Goal: Transaction & Acquisition: Purchase product/service

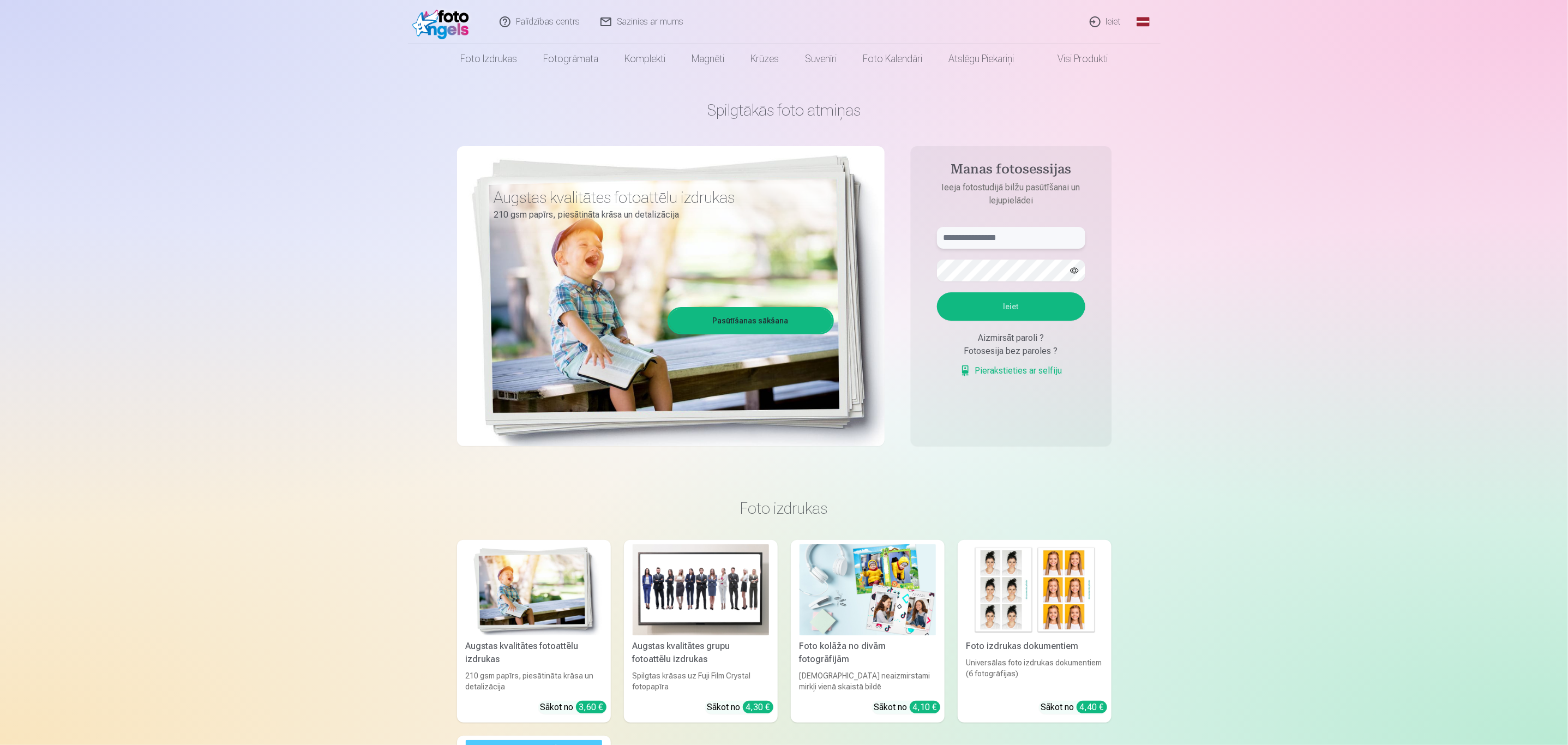
type input "**********"
click at [1018, 238] on input "**********" at bounding box center [1011, 238] width 148 height 22
drag, startPoint x: 1020, startPoint y: 237, endPoint x: 928, endPoint y: 240, distance: 92.0
click at [928, 240] on form "**********" at bounding box center [1011, 307] width 170 height 162
click at [1000, 306] on button "Ieiet" at bounding box center [1011, 306] width 148 height 29
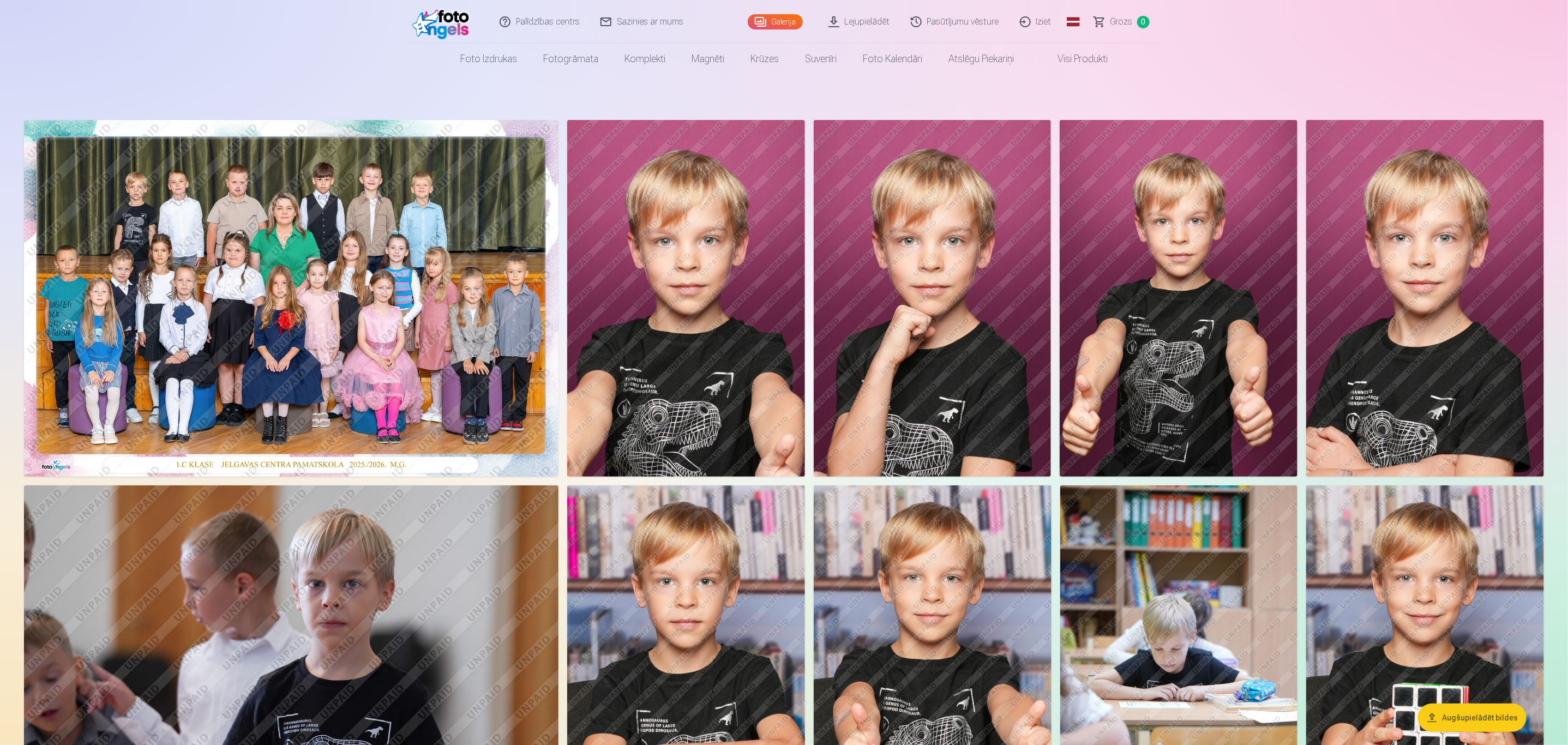
click at [380, 293] on img at bounding box center [291, 298] width 535 height 357
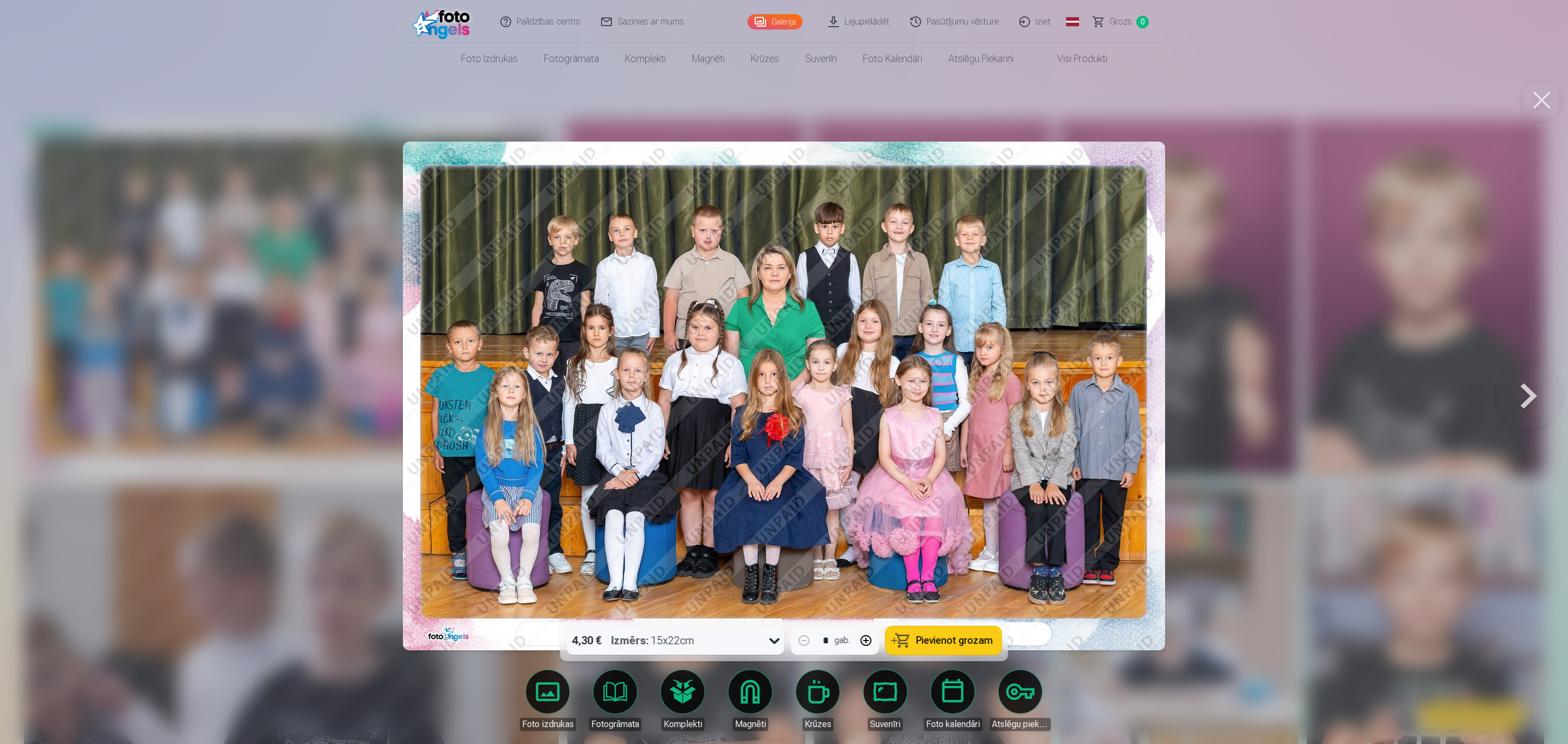
click at [920, 640] on span "Pievienot grozam" at bounding box center [954, 640] width 77 height 10
click at [1541, 106] on button at bounding box center [1542, 100] width 44 height 44
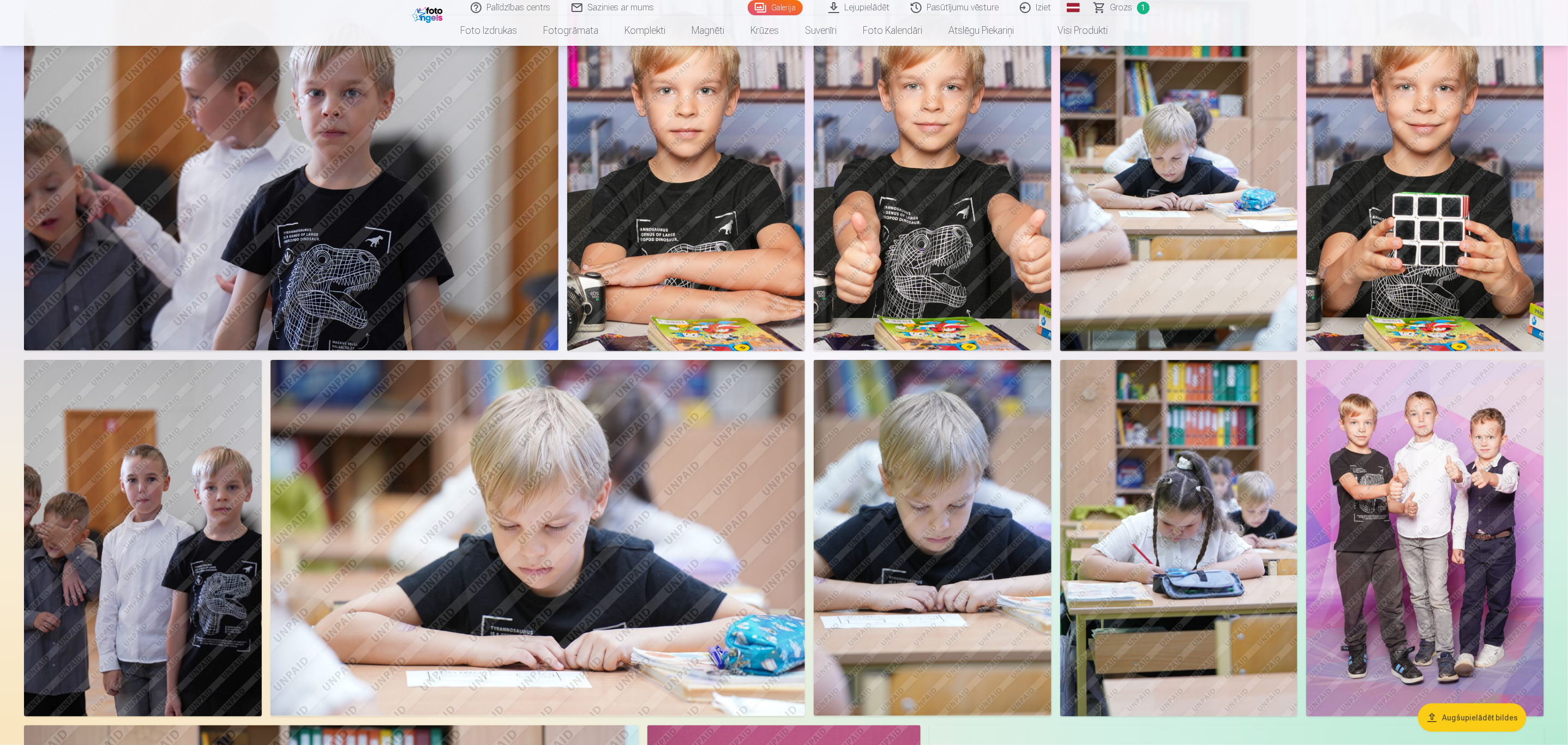
scroll to position [572, 0]
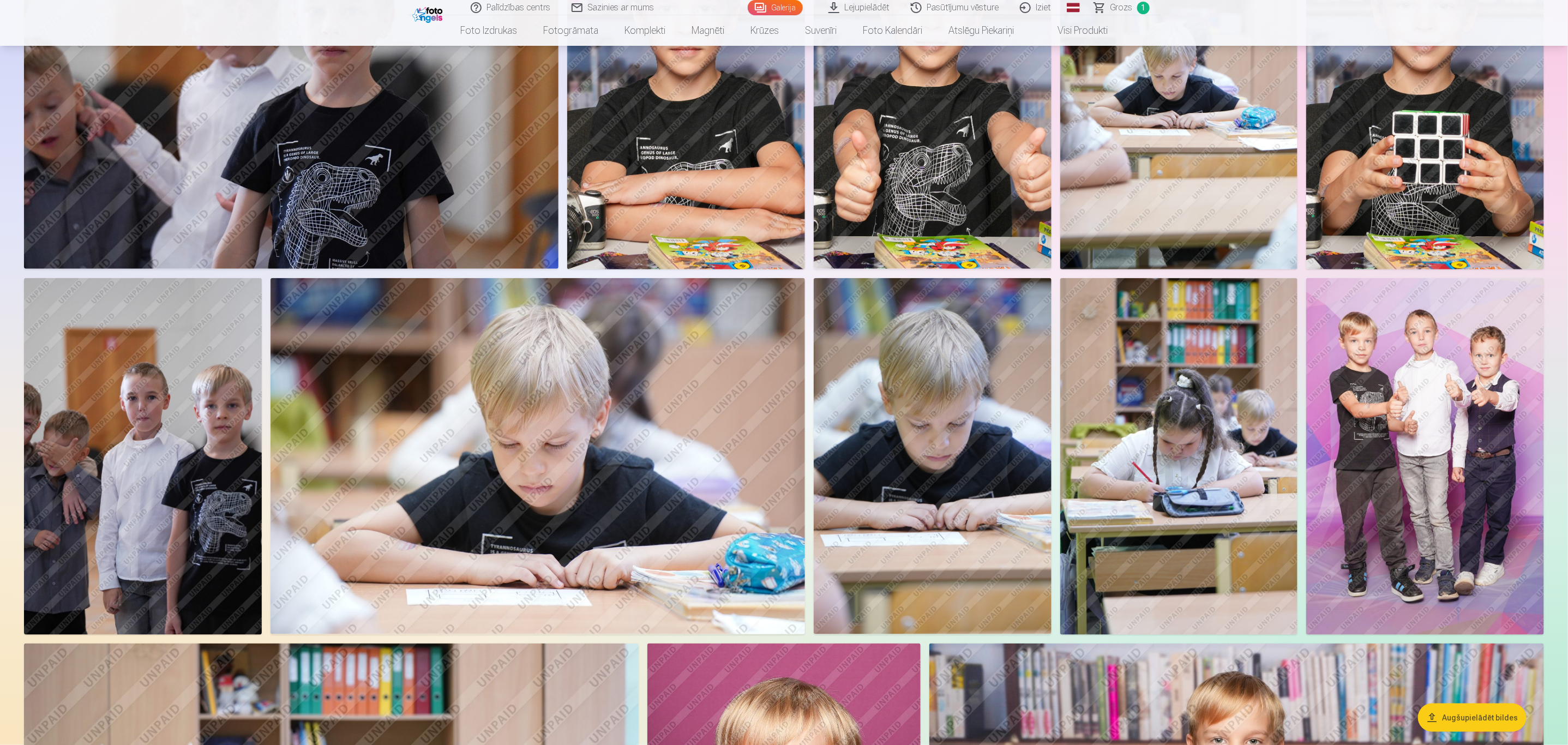
click at [1441, 442] on img at bounding box center [1425, 456] width 238 height 357
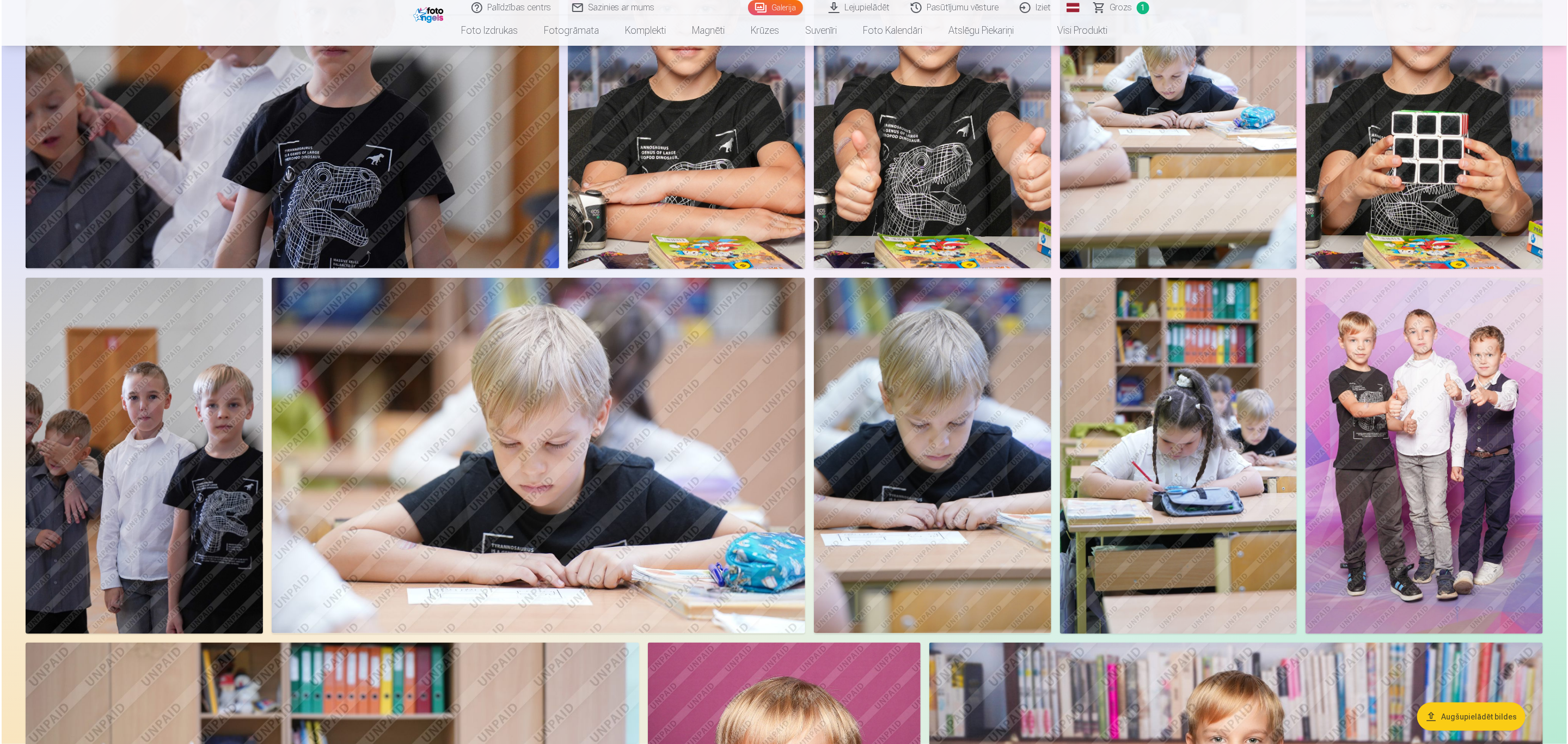
scroll to position [572, 0]
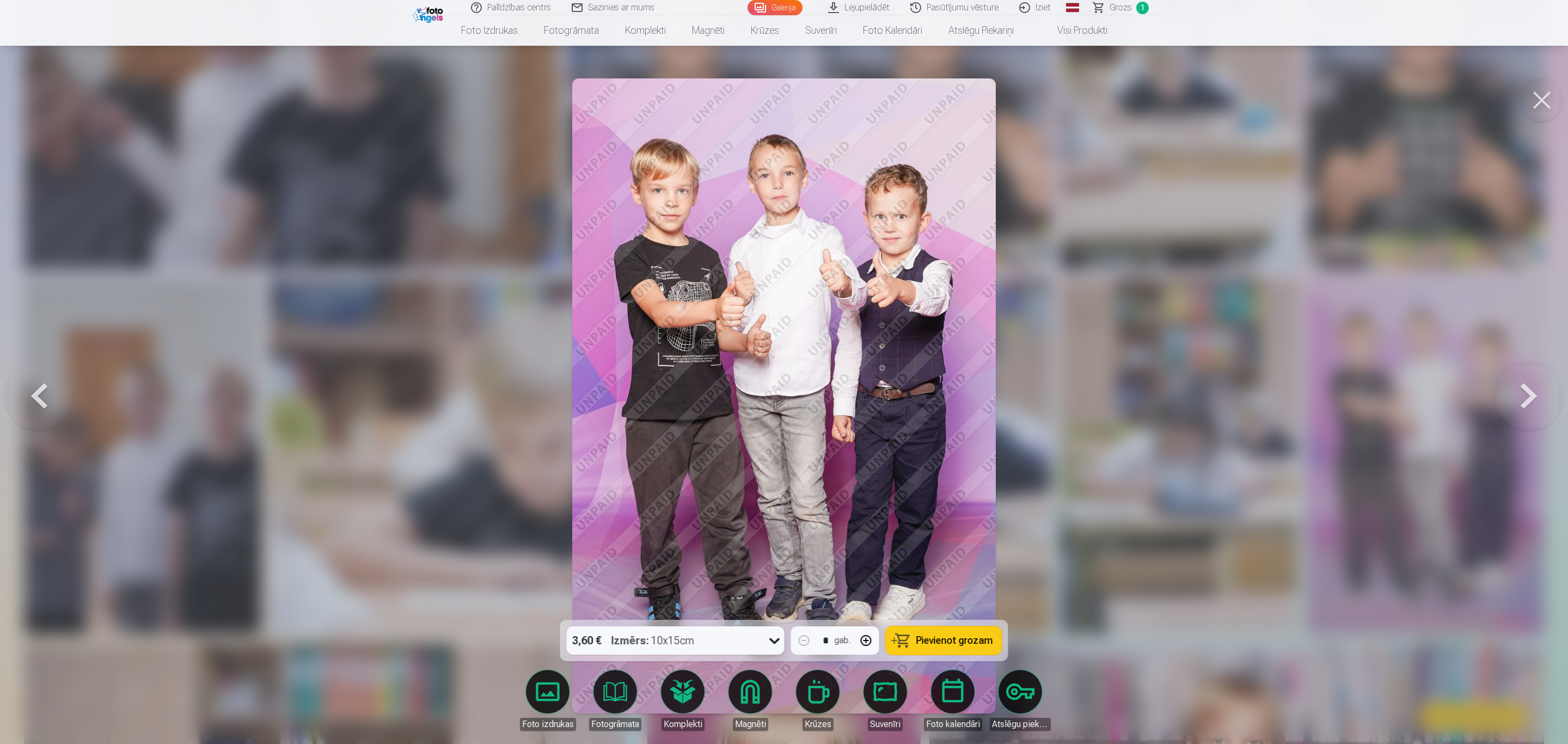
click at [942, 642] on span "Pievienot grozam" at bounding box center [954, 640] width 77 height 10
click at [1539, 93] on button at bounding box center [1542, 100] width 44 height 44
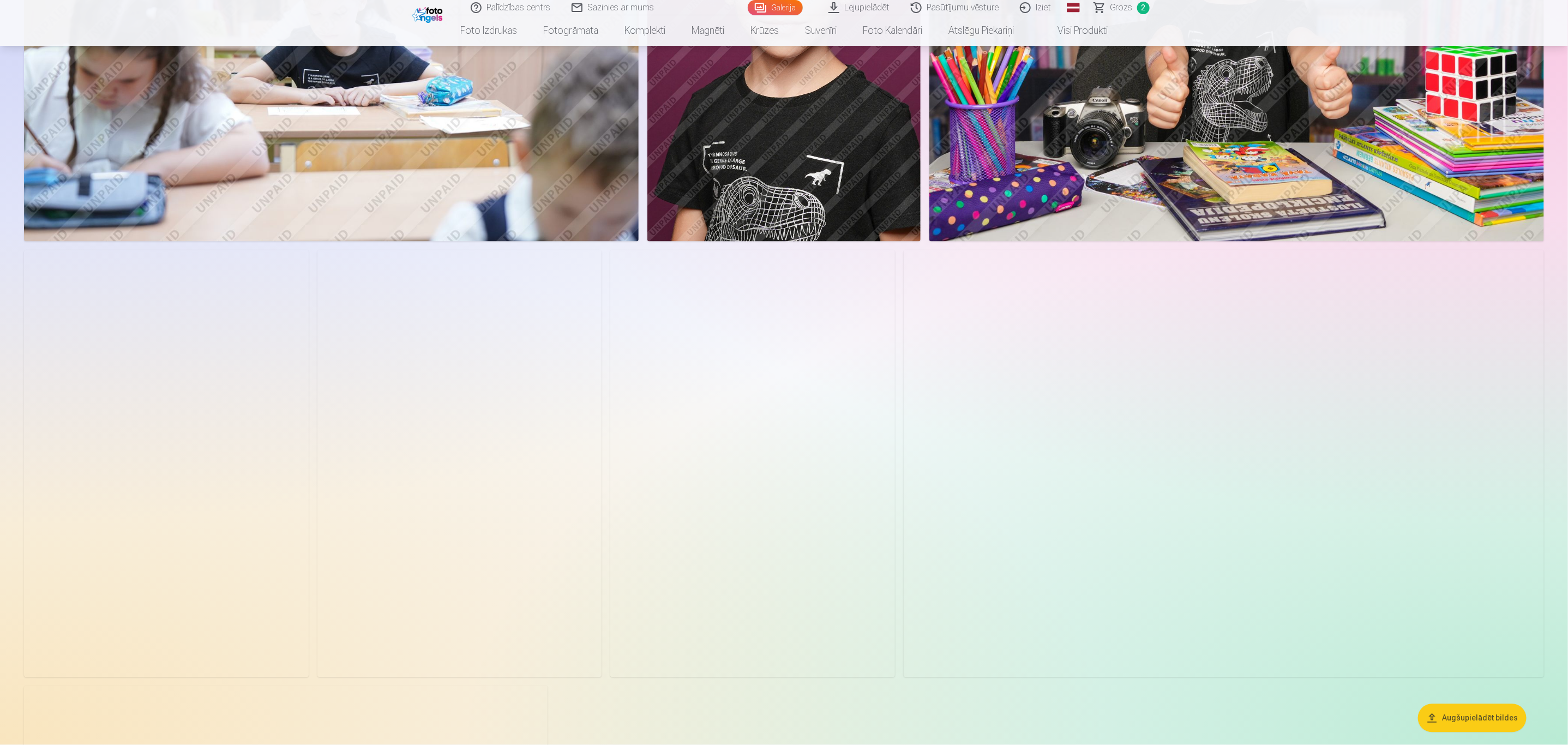
scroll to position [1391, 0]
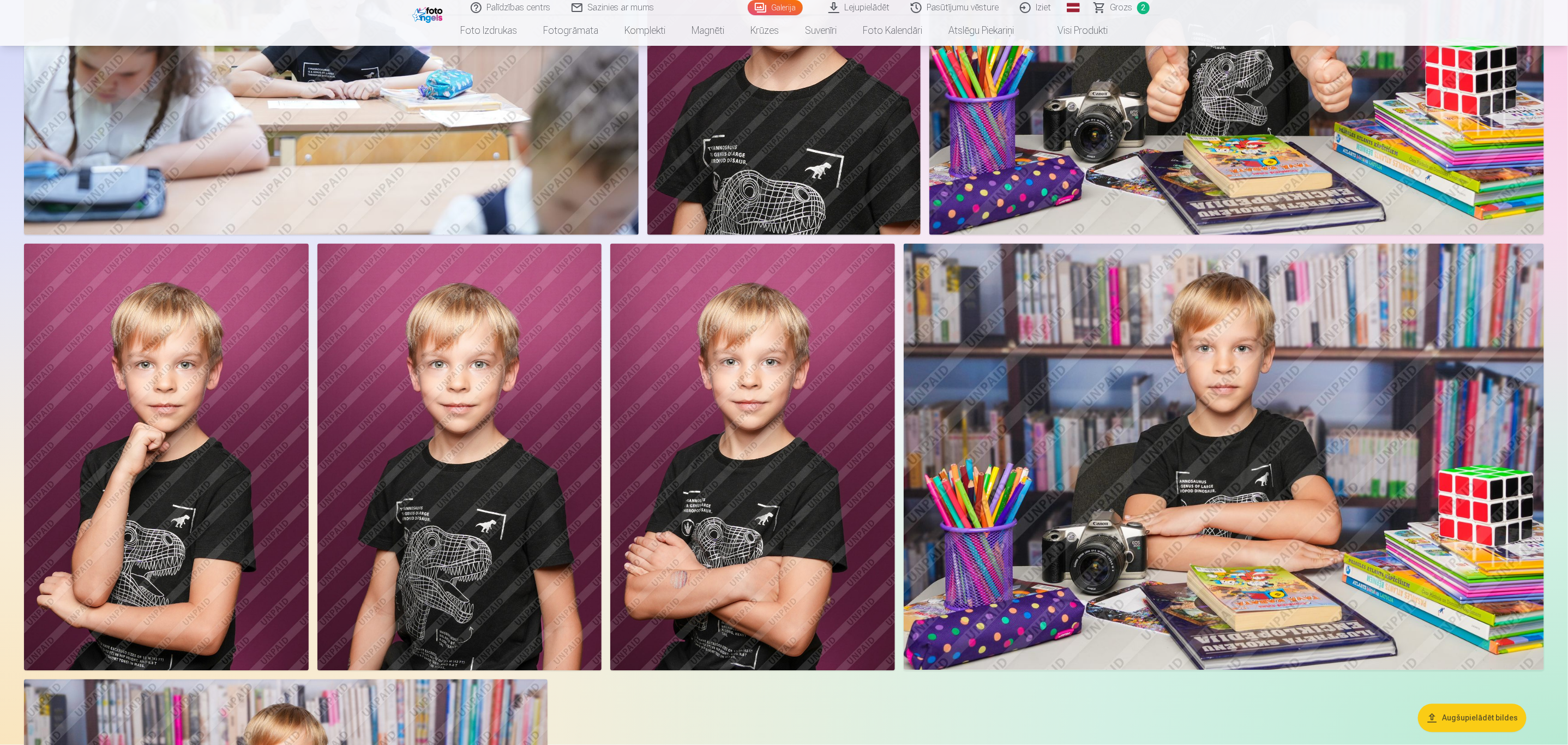
click at [777, 401] on img at bounding box center [752, 457] width 285 height 427
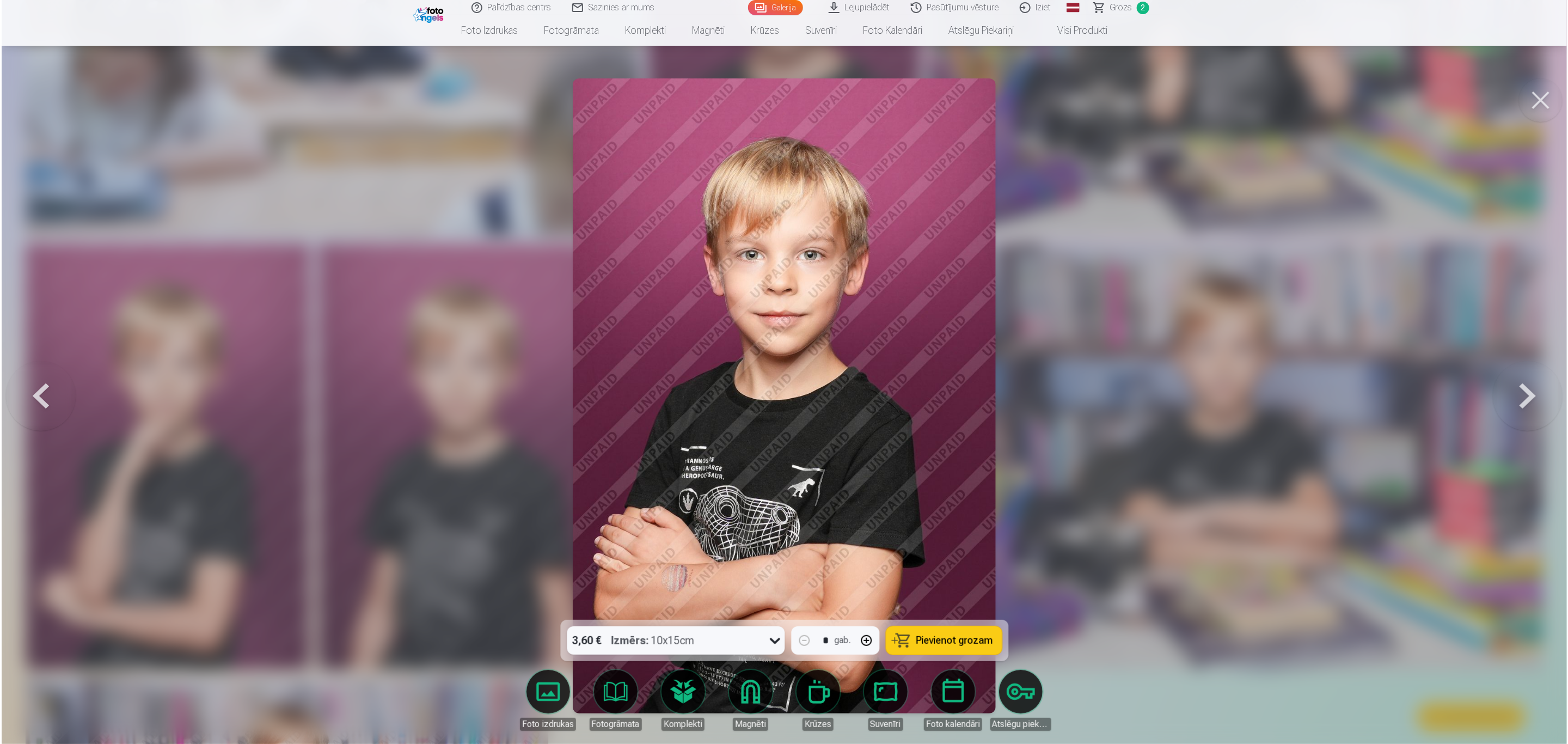
scroll to position [1391, 0]
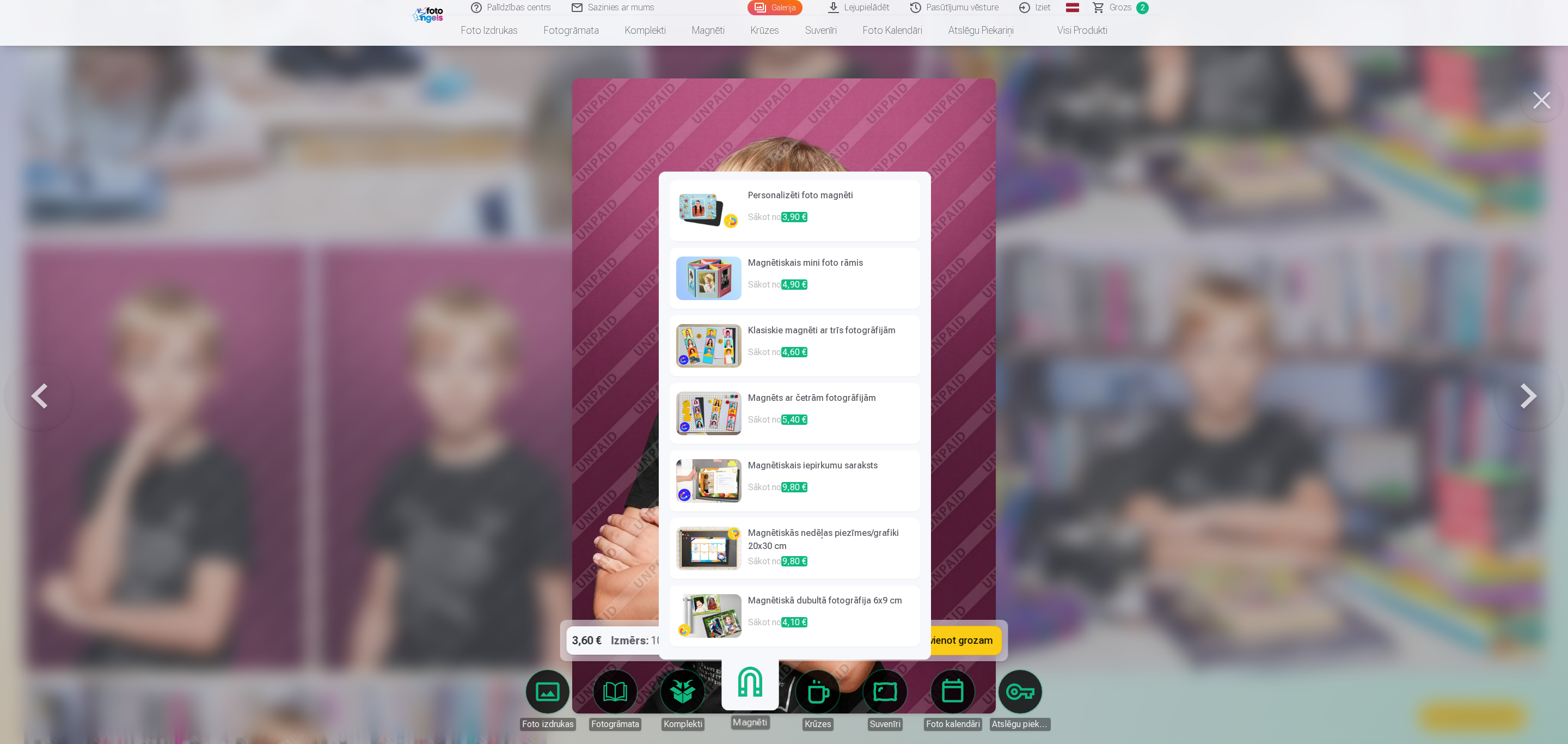
click at [780, 197] on h6 "Personalizēti foto magnēti" at bounding box center [831, 200] width 166 height 22
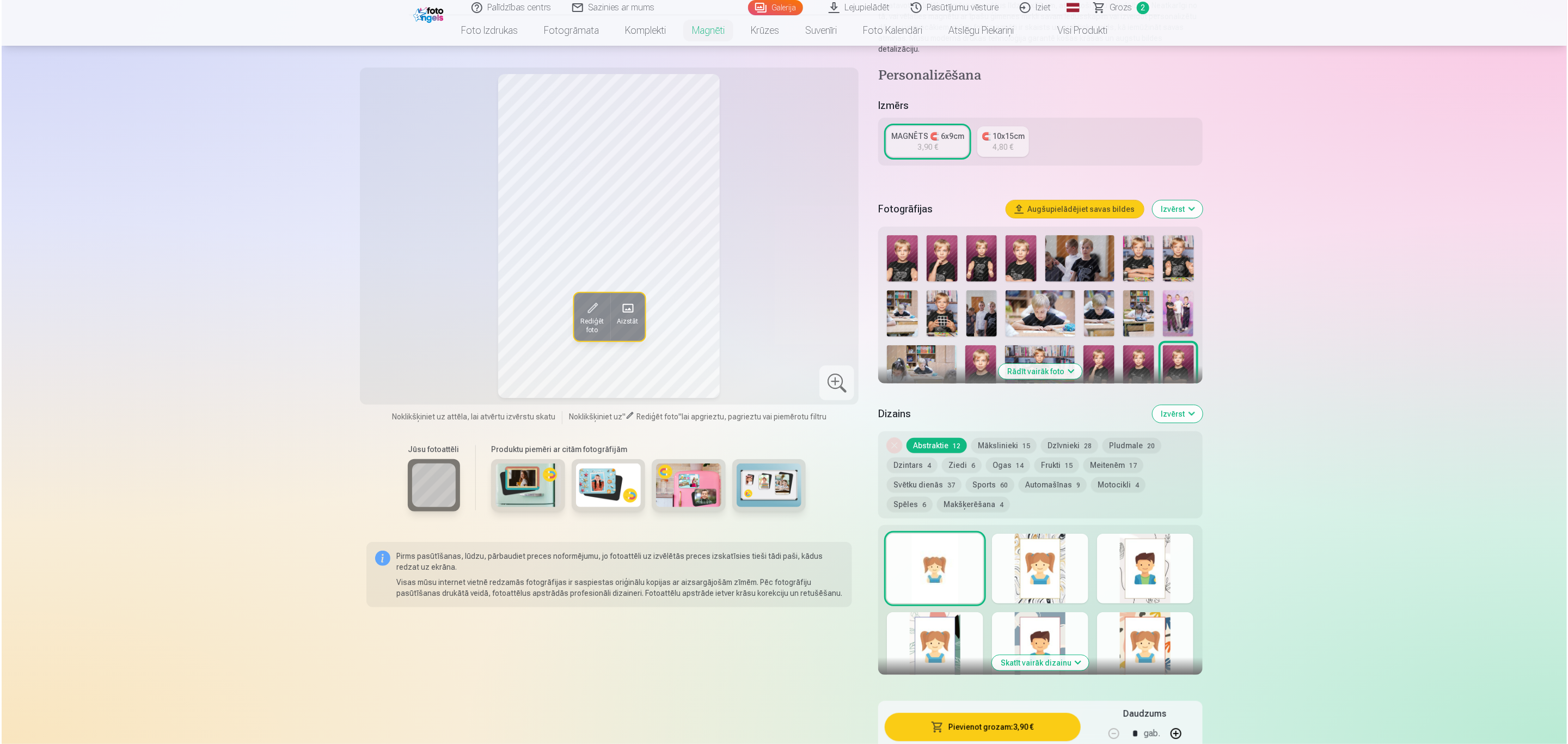
scroll to position [245, 0]
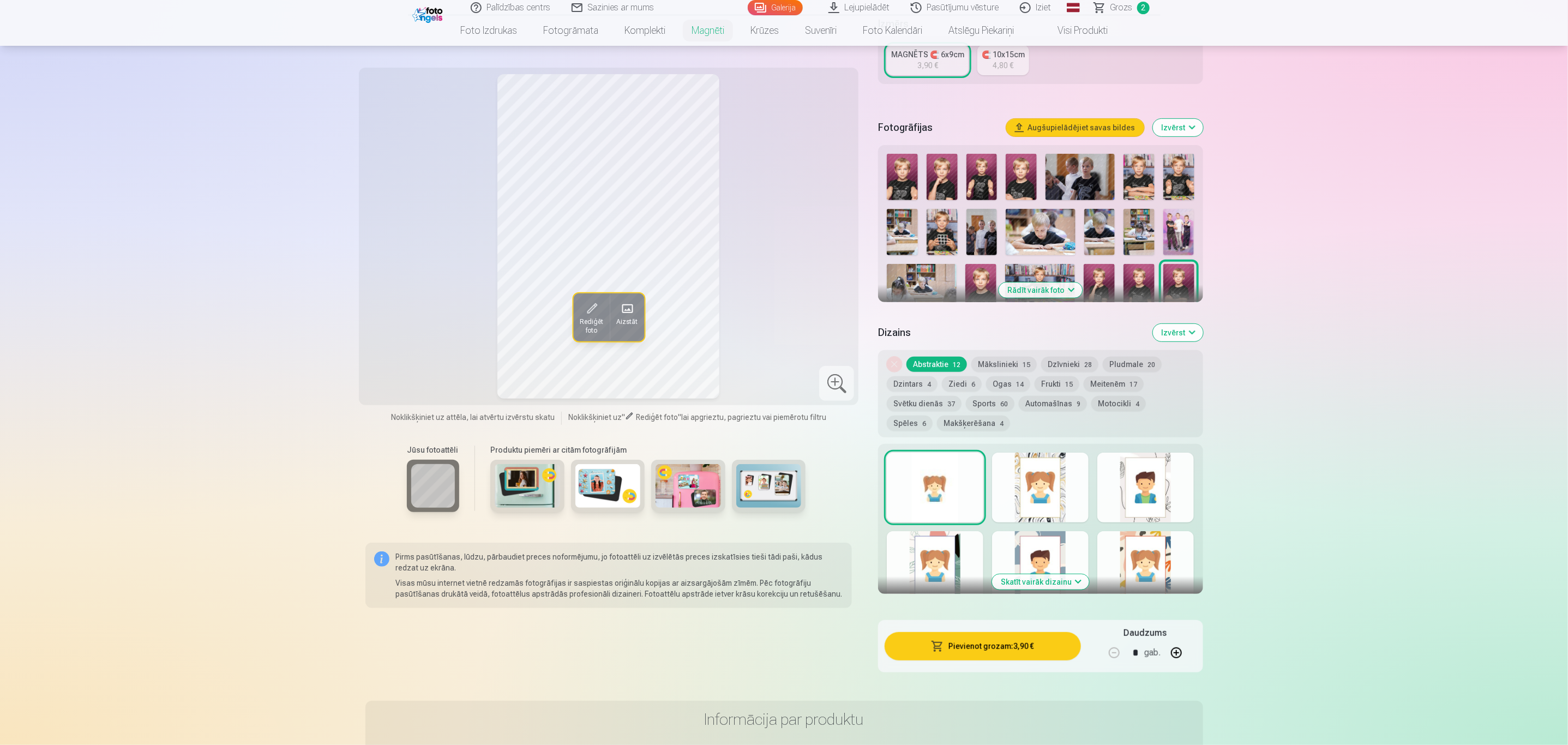
click at [1181, 640] on button "button" at bounding box center [1176, 652] width 26 height 26
click at [1111, 640] on button "button" at bounding box center [1114, 652] width 26 height 26
type input "*"
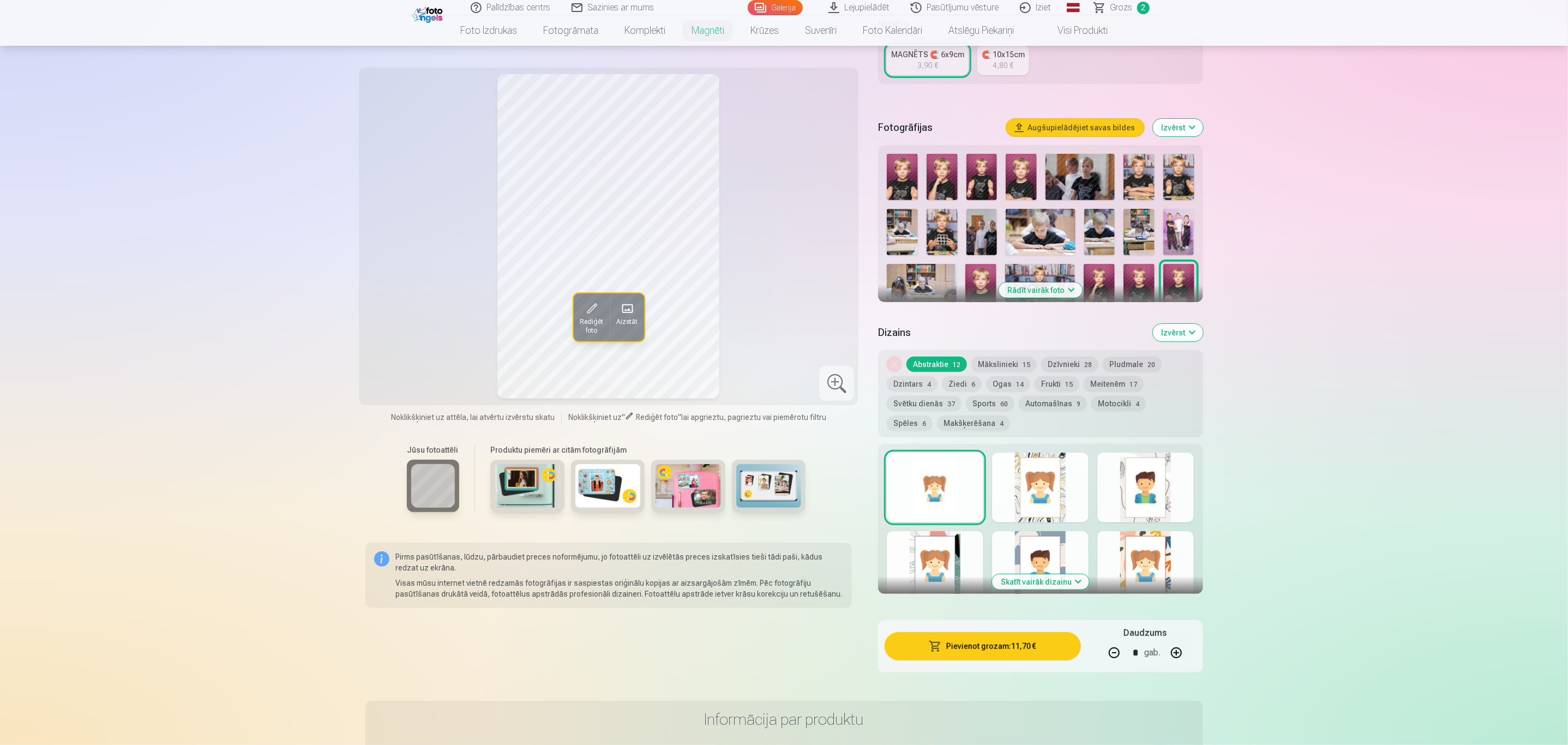
click at [975, 642] on button "Pievienot grozam : 11,70 €" at bounding box center [982, 646] width 196 height 29
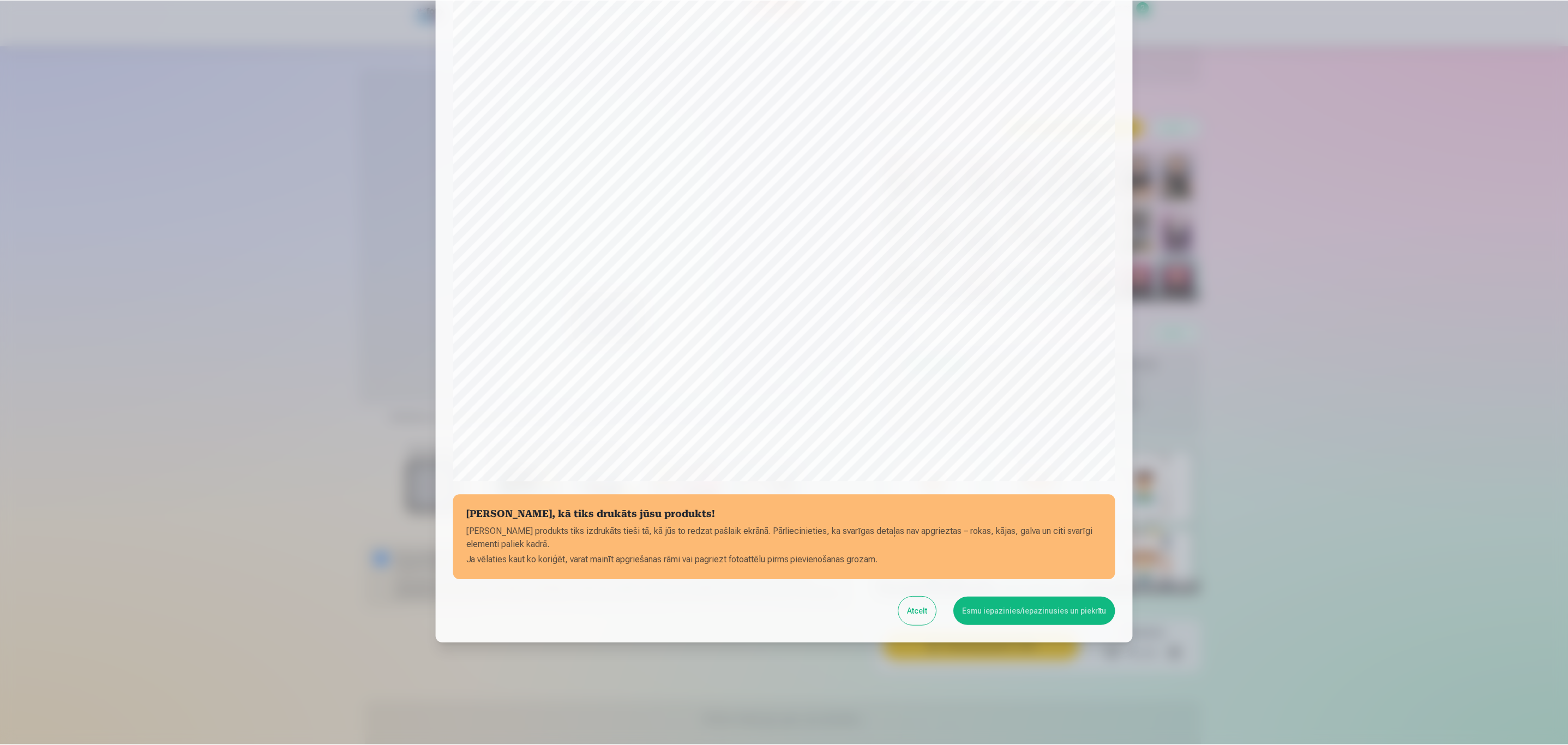
scroll to position [74, 0]
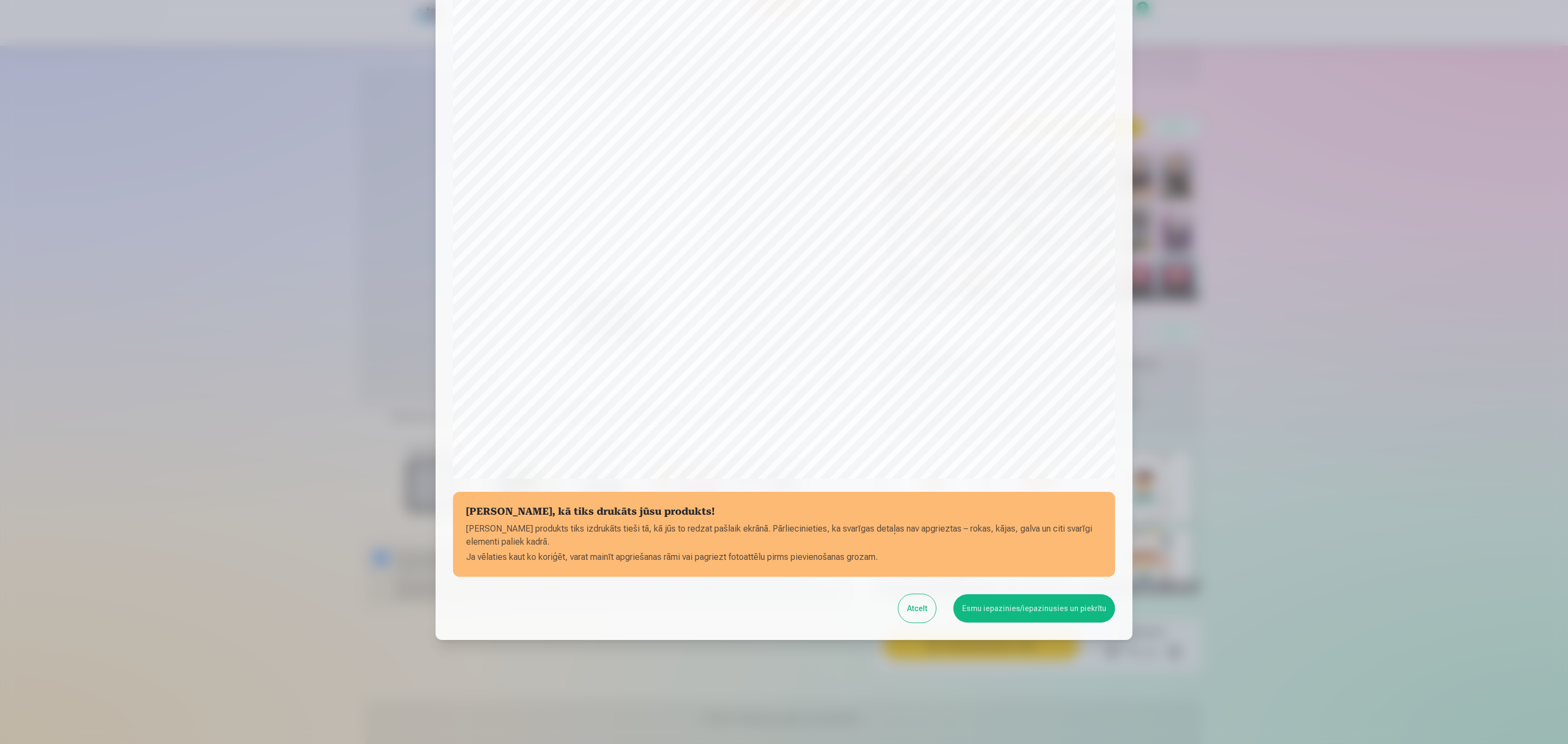
click at [995, 611] on button "Esmu iepazinies/iepazinusies un piekrītu" at bounding box center [1034, 608] width 162 height 29
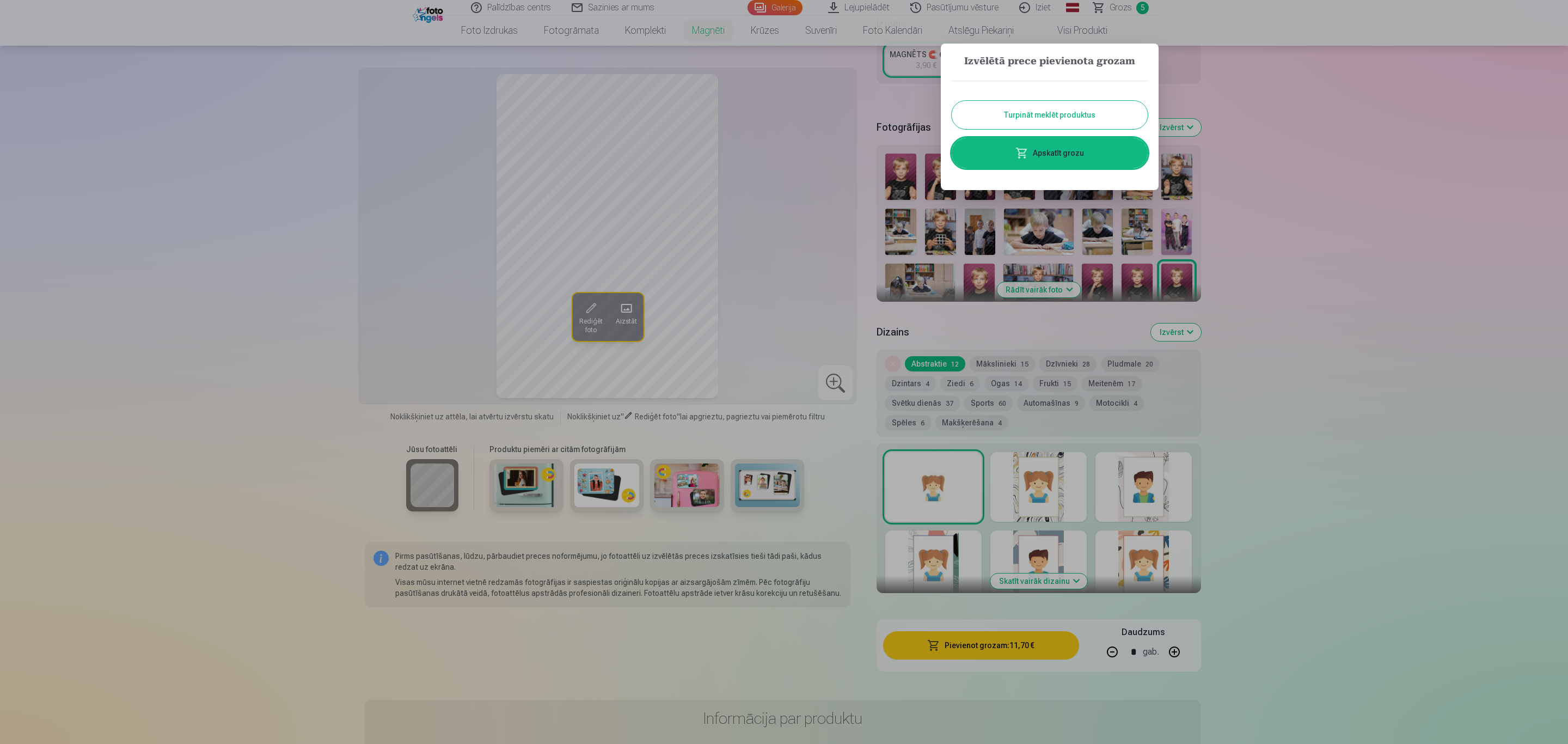
click at [1109, 110] on button "Turpināt meklēt produktus" at bounding box center [1049, 114] width 196 height 29
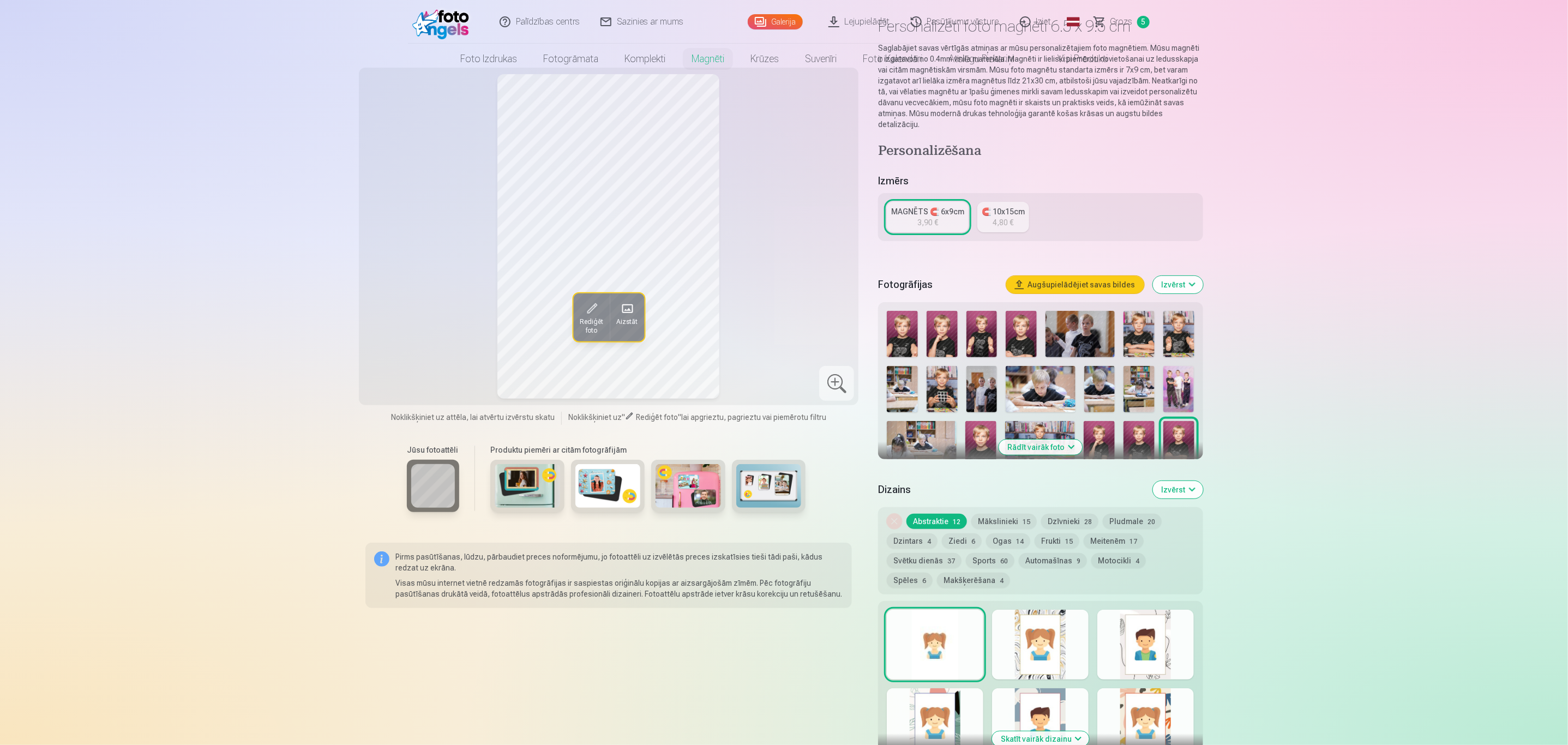
scroll to position [0, 0]
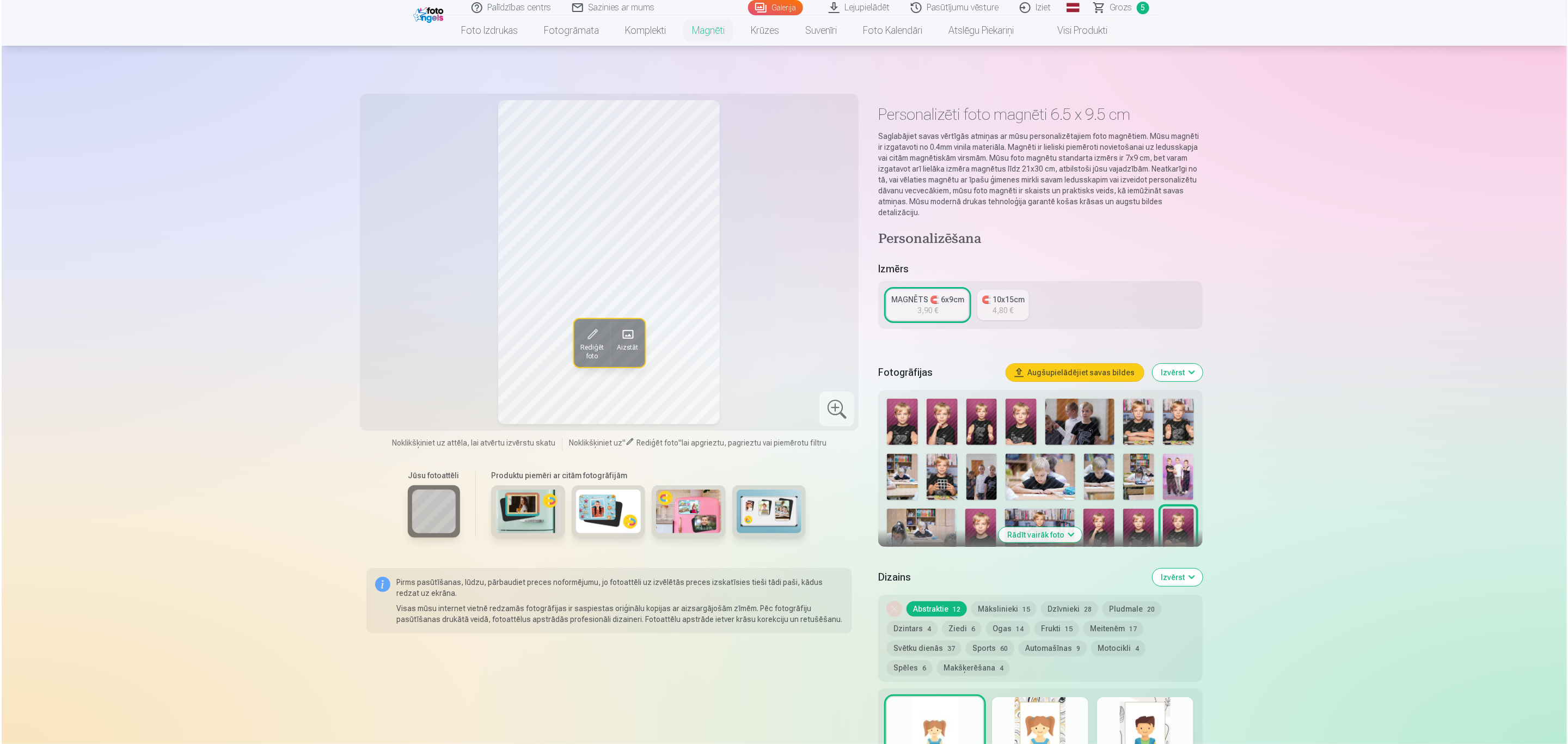
scroll to position [1391, 0]
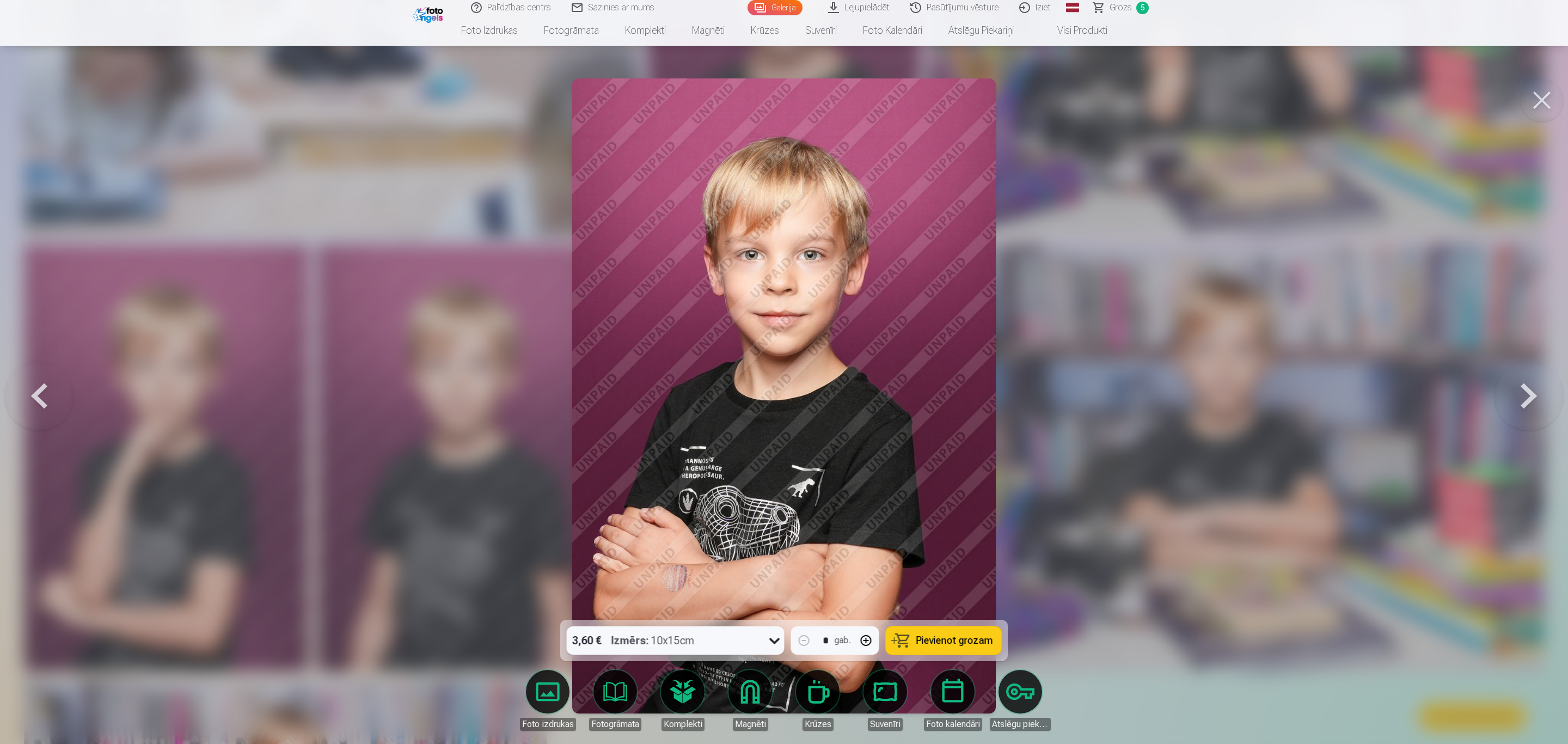
click at [1544, 91] on button at bounding box center [1542, 100] width 44 height 44
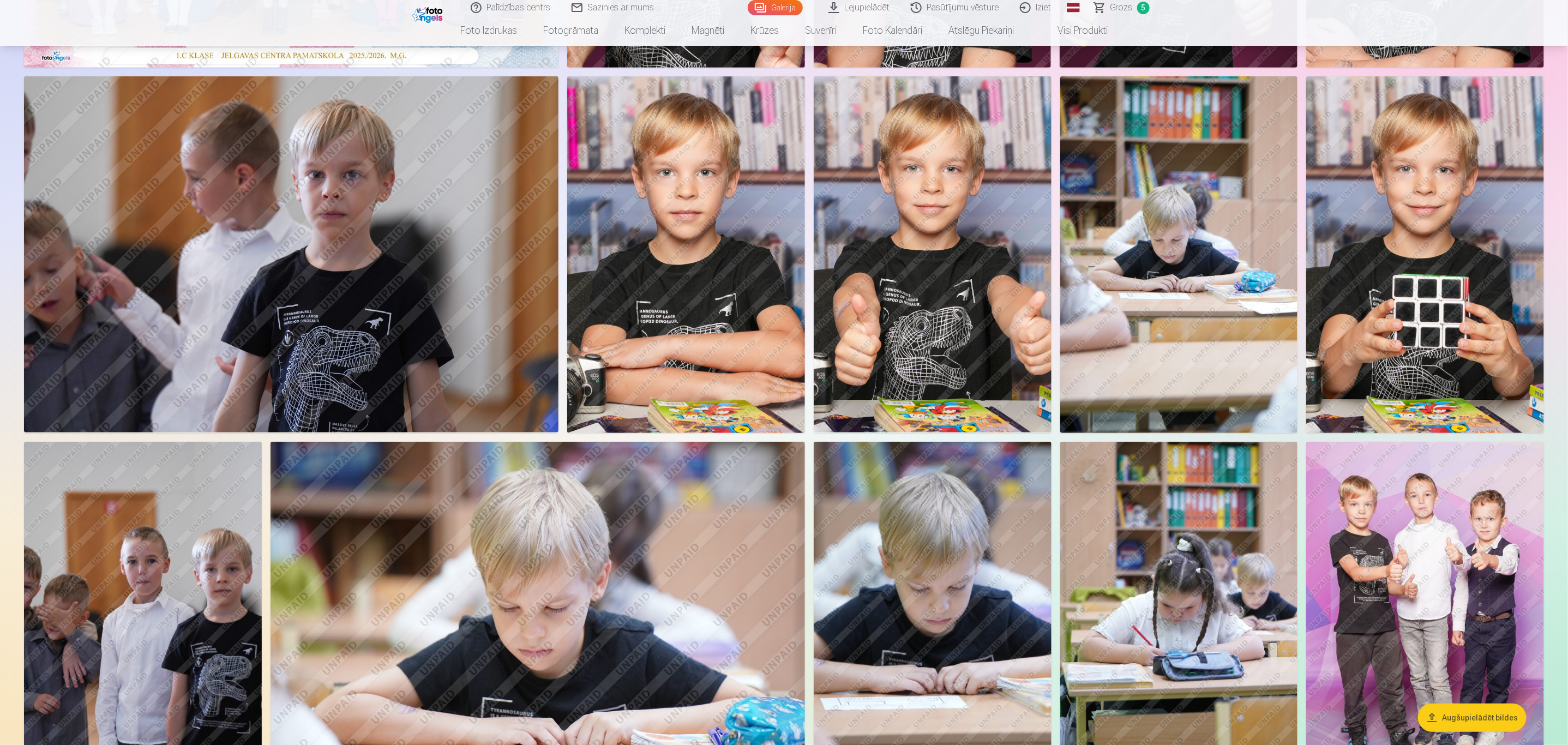
scroll to position [327, 0]
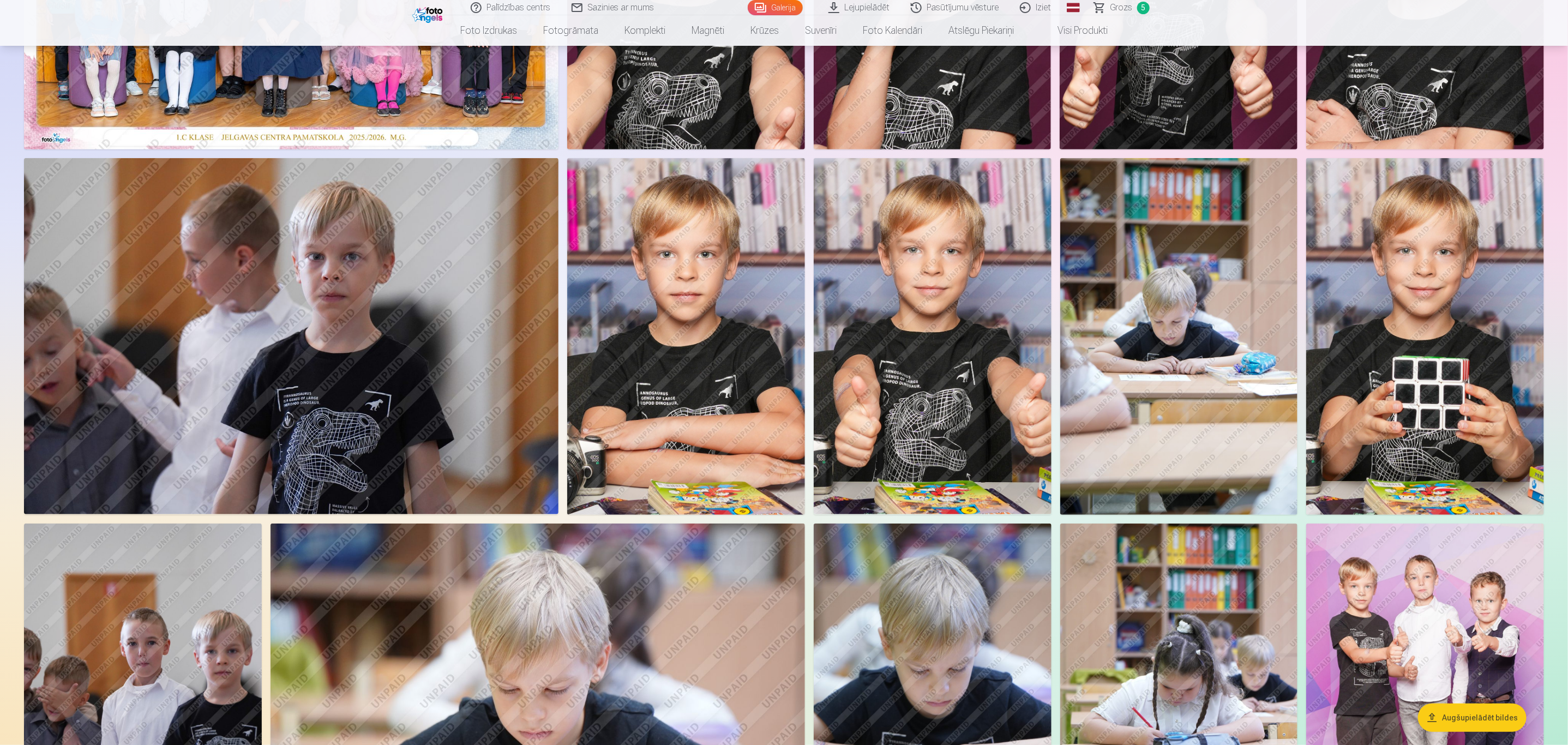
click at [986, 271] on img at bounding box center [932, 336] width 237 height 356
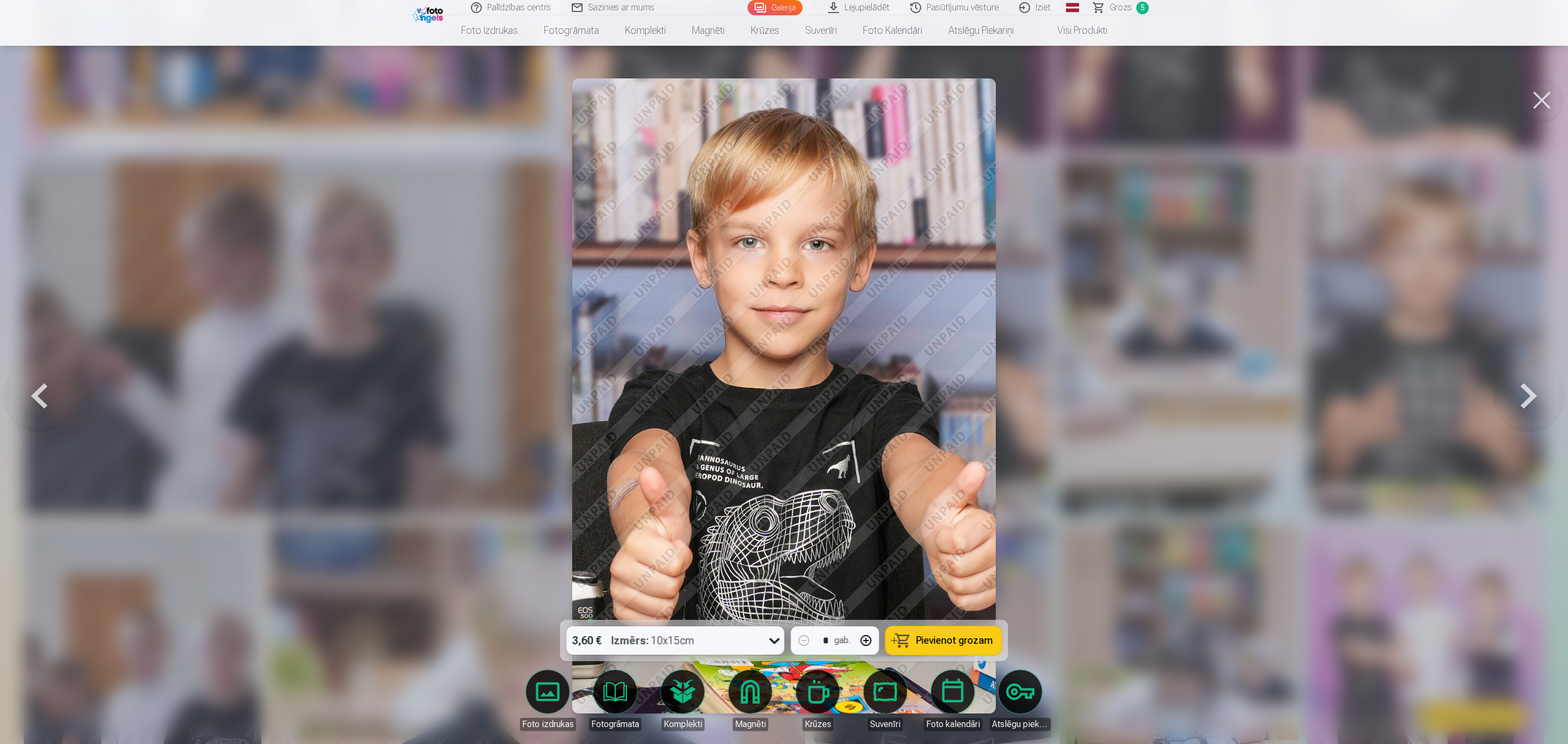
click at [953, 633] on button "Pievienot grozam" at bounding box center [943, 640] width 116 height 29
click at [1542, 90] on button at bounding box center [1542, 100] width 44 height 44
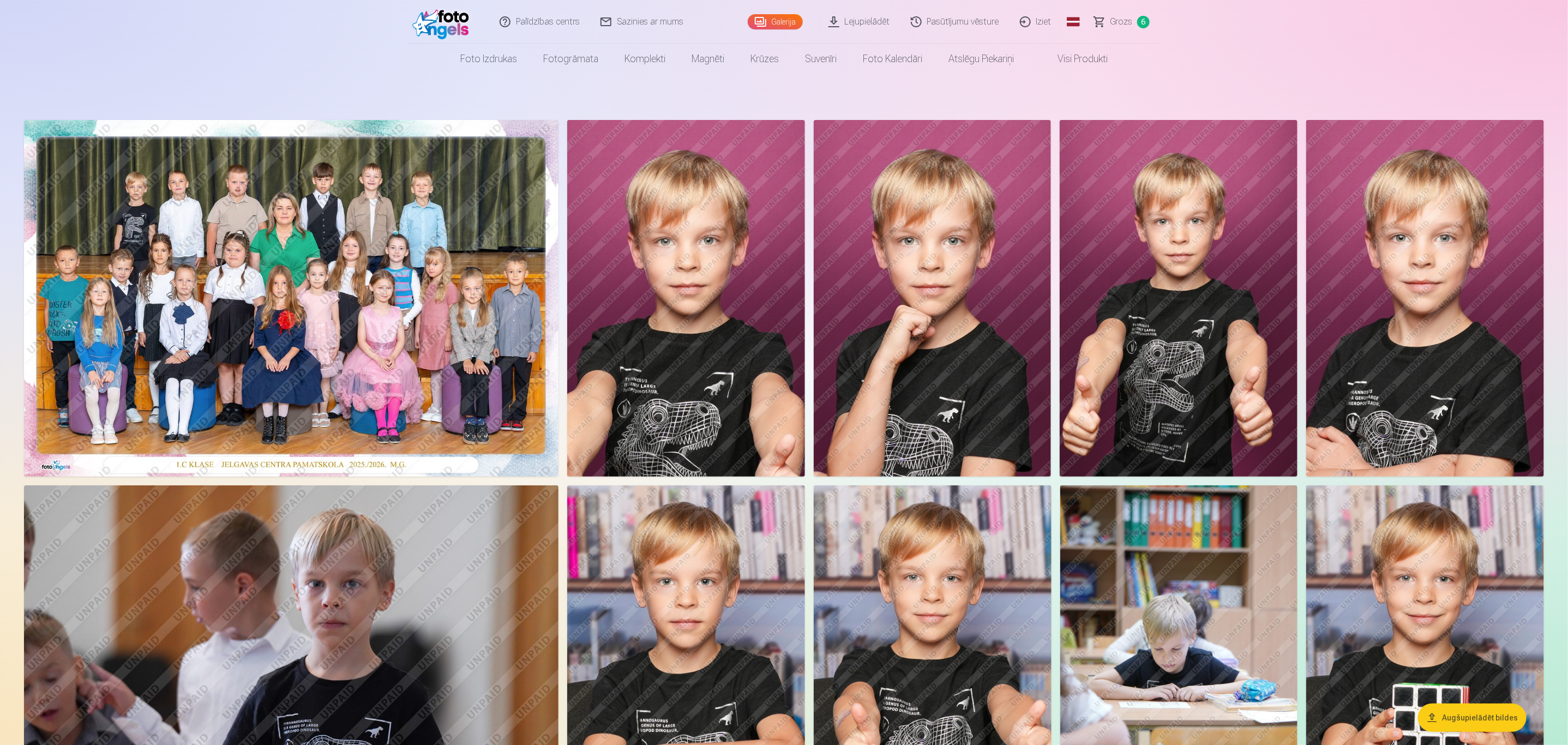
click at [1253, 46] on nav "Foto izdrukas Augstas kvalitātes fotoattēlu izdrukas 210 gsm papīrs, piesātināt…" at bounding box center [784, 59] width 1568 height 30
click at [1039, 20] on link "Iziet" at bounding box center [1036, 22] width 52 height 44
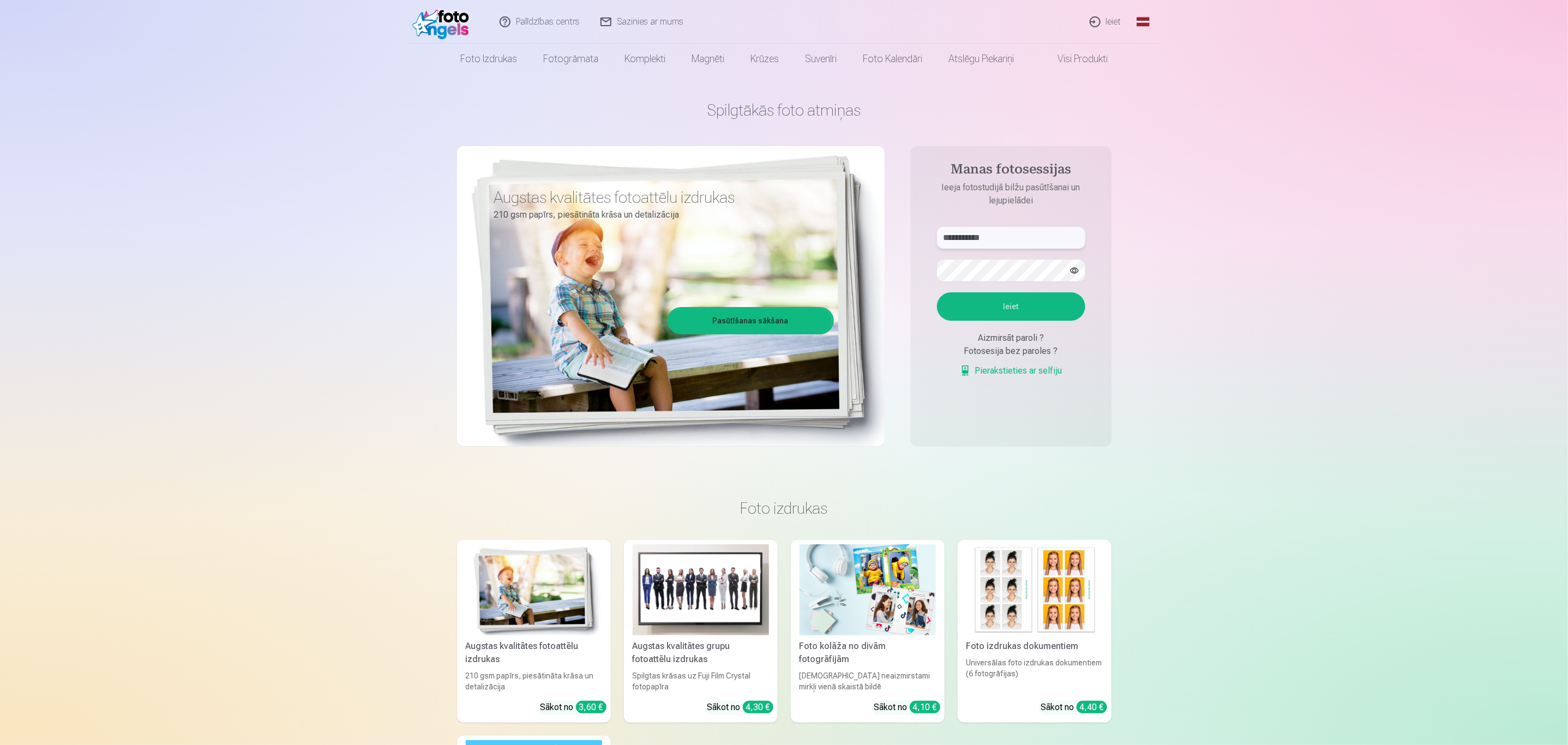
drag, startPoint x: 1016, startPoint y: 236, endPoint x: 922, endPoint y: 235, distance: 94.0
click at [922, 235] on aside "**********" at bounding box center [1011, 296] width 201 height 300
type input "**********"
click at [1060, 254] on form "**********" at bounding box center [1011, 307] width 170 height 162
click at [936, 265] on form "**********" at bounding box center [1011, 307] width 170 height 162
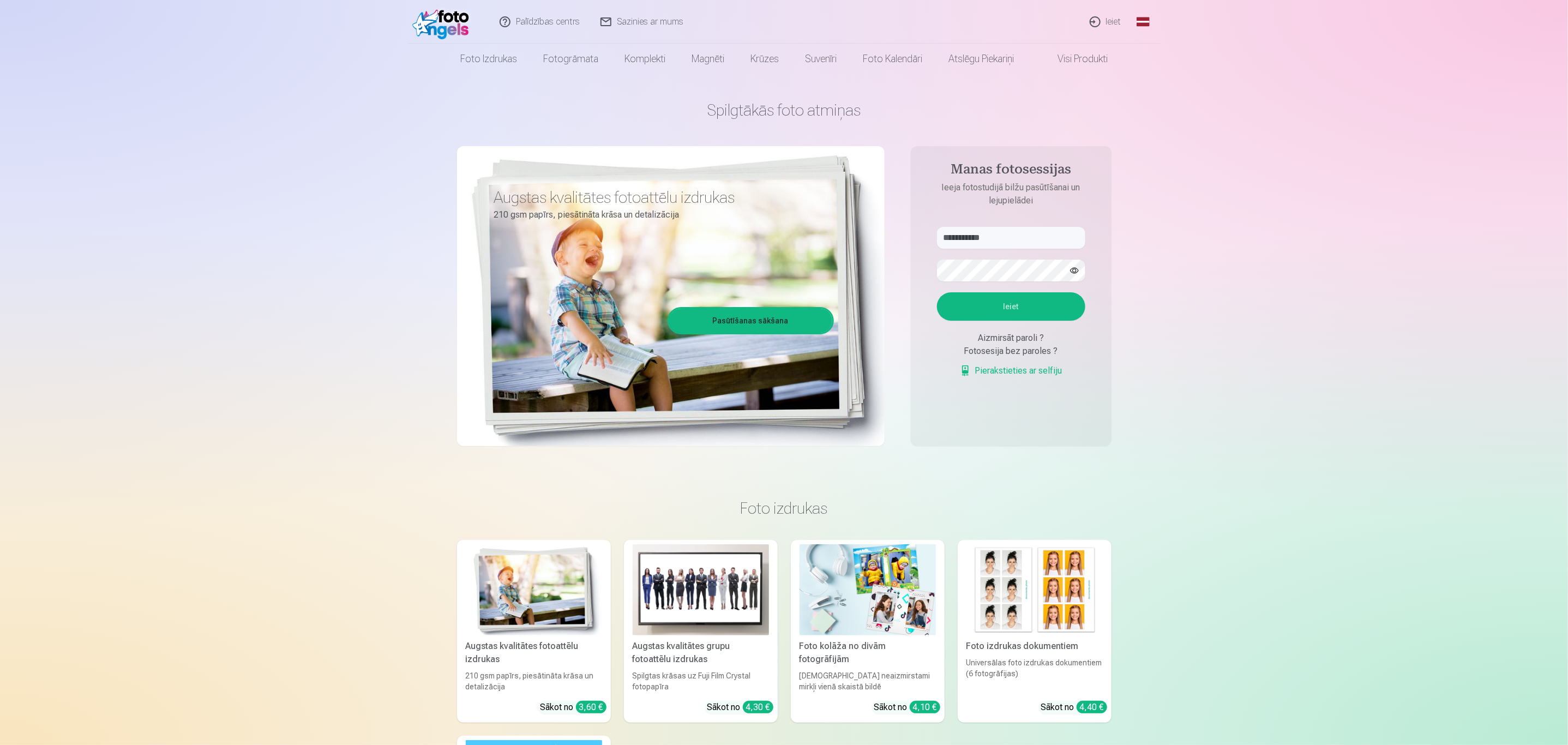
click at [928, 293] on form "**********" at bounding box center [1011, 307] width 170 height 162
click at [965, 298] on button "Ieiet" at bounding box center [1011, 306] width 148 height 29
